Goal: Navigation & Orientation: Find specific page/section

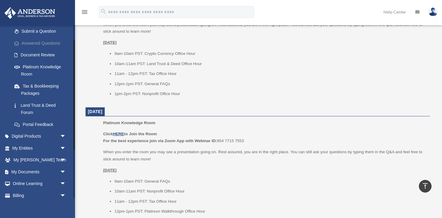
scroll to position [101, 0]
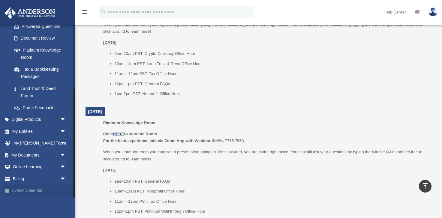
click at [21, 192] on link "Events Calendar" at bounding box center [39, 191] width 71 height 12
click at [32, 191] on link "Events Calendar" at bounding box center [39, 191] width 71 height 12
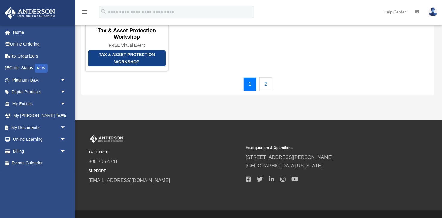
scroll to position [139, 0]
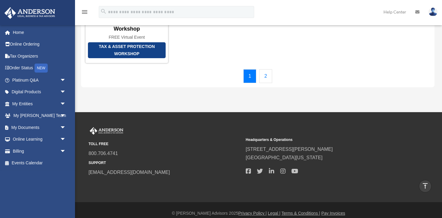
click at [265, 69] on link "2" at bounding box center [265, 76] width 13 height 14
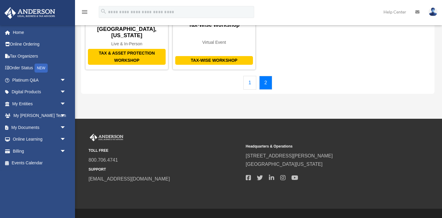
scroll to position [0, 0]
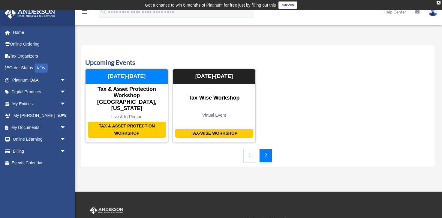
click at [277, 100] on div "Structure Implementation Workshop [GEOGRAPHIC_DATA], [US_STATE] Live & In-Perso…" at bounding box center [257, 106] width 345 height 74
click at [248, 149] on link "1" at bounding box center [250, 156] width 13 height 14
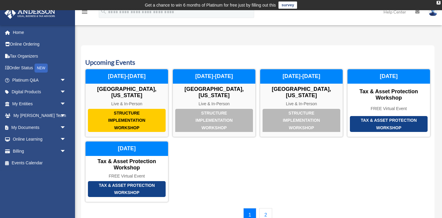
click at [265, 212] on link "2" at bounding box center [265, 215] width 13 height 14
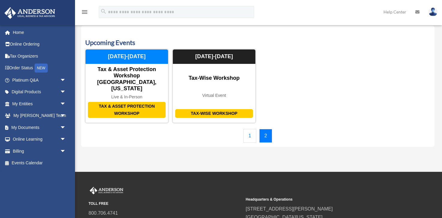
scroll to position [40, 0]
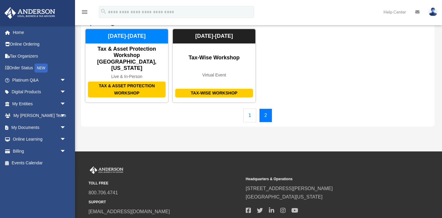
click at [252, 109] on link "1" at bounding box center [250, 116] width 13 height 14
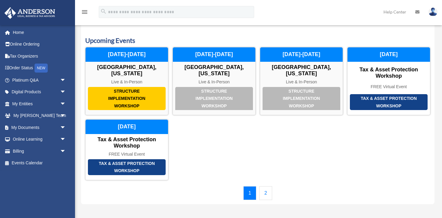
scroll to position [19, 0]
